Goal: Check status: Check status

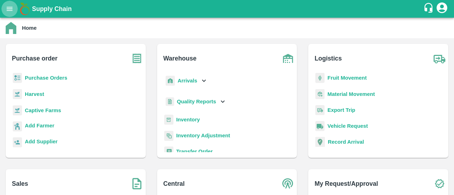
click at [8, 8] on icon "open drawer" at bounding box center [10, 9] width 8 height 8
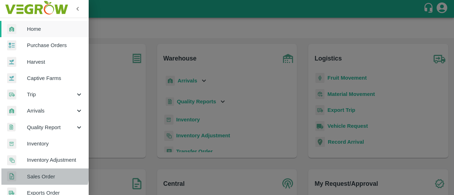
click at [31, 171] on link "Sales Order" at bounding box center [44, 177] width 89 height 16
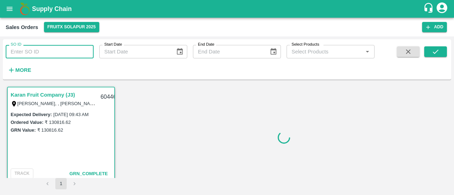
click at [26, 57] on input "SO ID" at bounding box center [50, 51] width 88 height 13
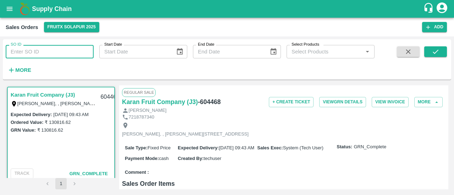
paste input "604262"
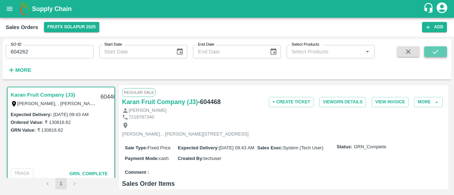
click at [428, 54] on button "submit" at bounding box center [435, 51] width 23 height 11
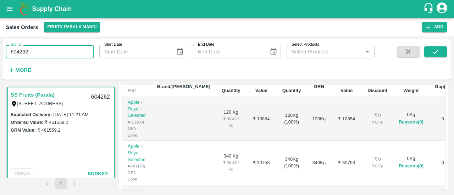
click at [50, 49] on input "604262" at bounding box center [50, 51] width 88 height 13
type input "6"
paste input "text"
type input "604371"
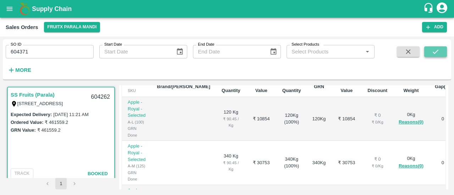
click at [440, 55] on button "submit" at bounding box center [435, 51] width 23 height 11
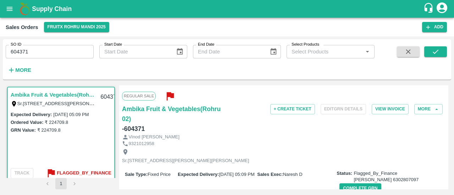
scroll to position [30, 0]
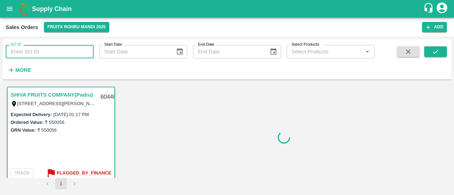
click at [23, 53] on input "SO ID" at bounding box center [50, 51] width 88 height 13
paste input "604371"
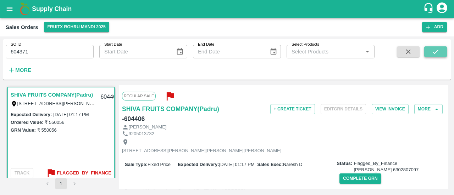
click at [433, 53] on icon "submit" at bounding box center [436, 52] width 8 height 8
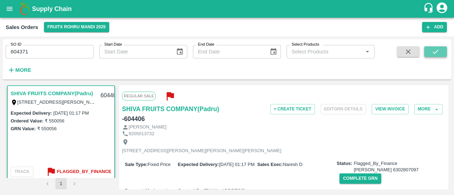
click at [430, 52] on button "submit" at bounding box center [435, 51] width 23 height 11
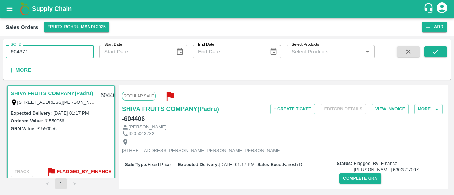
click at [48, 53] on input "604371" at bounding box center [50, 51] width 88 height 13
type input "604371"
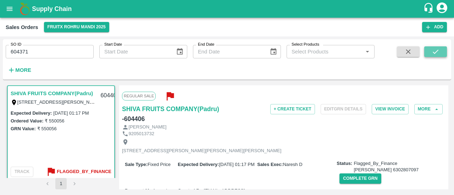
click at [433, 50] on icon "submit" at bounding box center [436, 52] width 8 height 8
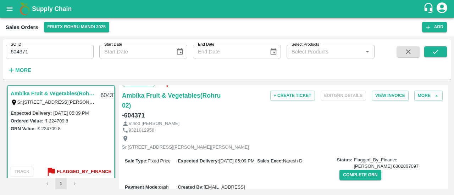
scroll to position [13, 0]
click at [355, 181] on button "Complete GRN" at bounding box center [359, 176] width 41 height 10
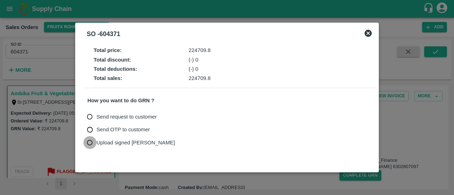
click at [89, 140] on input "Upload signed [PERSON_NAME]" at bounding box center [89, 143] width 13 height 13
radio input "true"
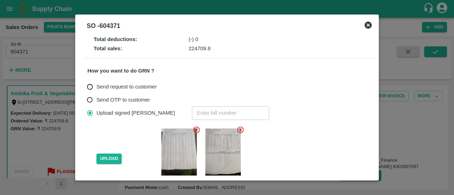
scroll to position [25, 0]
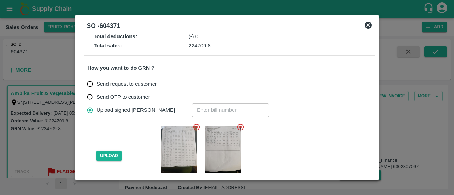
click at [196, 128] on icon at bounding box center [196, 127] width 7 height 7
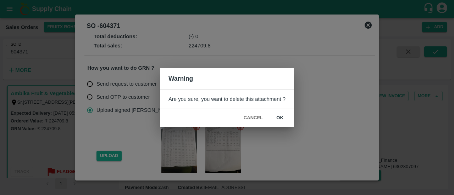
click at [285, 116] on button "ok" at bounding box center [279, 118] width 23 height 12
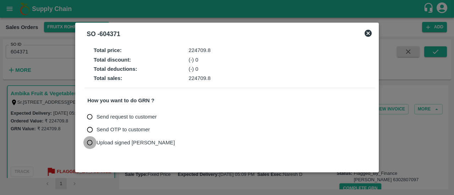
click at [91, 143] on input "Upload signed [PERSON_NAME]" at bounding box center [89, 143] width 13 height 13
radio input "true"
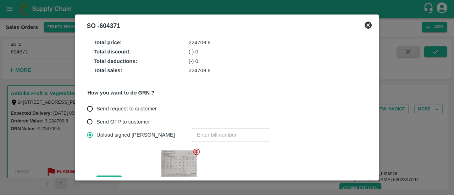
click at [195, 151] on icon at bounding box center [197, 152] width 8 height 8
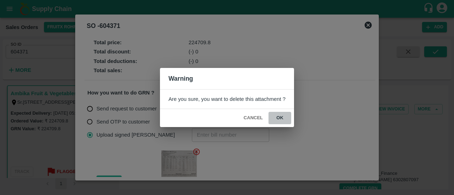
click at [277, 118] on button "ok" at bounding box center [279, 118] width 23 height 12
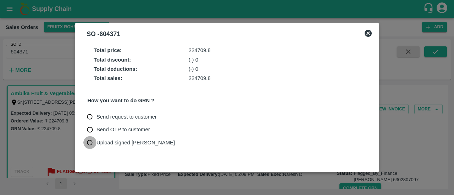
click at [90, 139] on input "Upload signed [PERSON_NAME]" at bounding box center [89, 143] width 13 height 13
radio input "true"
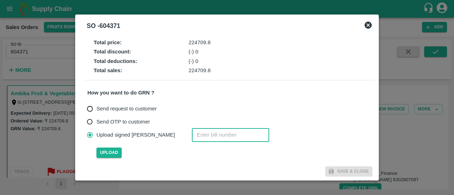
click at [192, 138] on input "number" at bounding box center [230, 134] width 77 height 13
paste input "604371"
type input "604371"
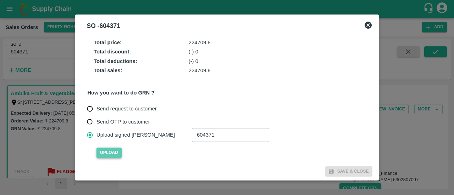
click at [107, 155] on span "Upload" at bounding box center [108, 153] width 25 height 10
click at [0, 0] on input "Upload" at bounding box center [0, 0] width 0 height 0
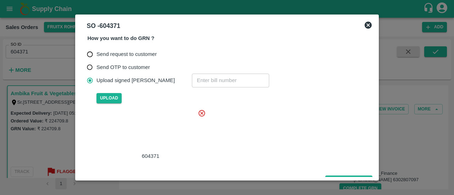
scroll to position [63, 0]
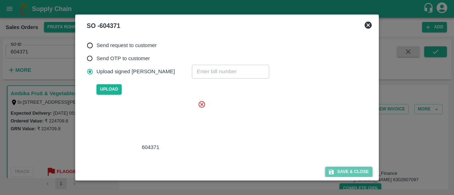
click at [351, 171] on button "Save & Close" at bounding box center [348, 172] width 47 height 10
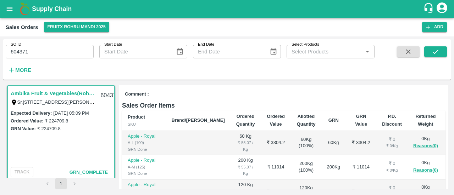
scroll to position [0, 0]
